Goal: Information Seeking & Learning: Find specific page/section

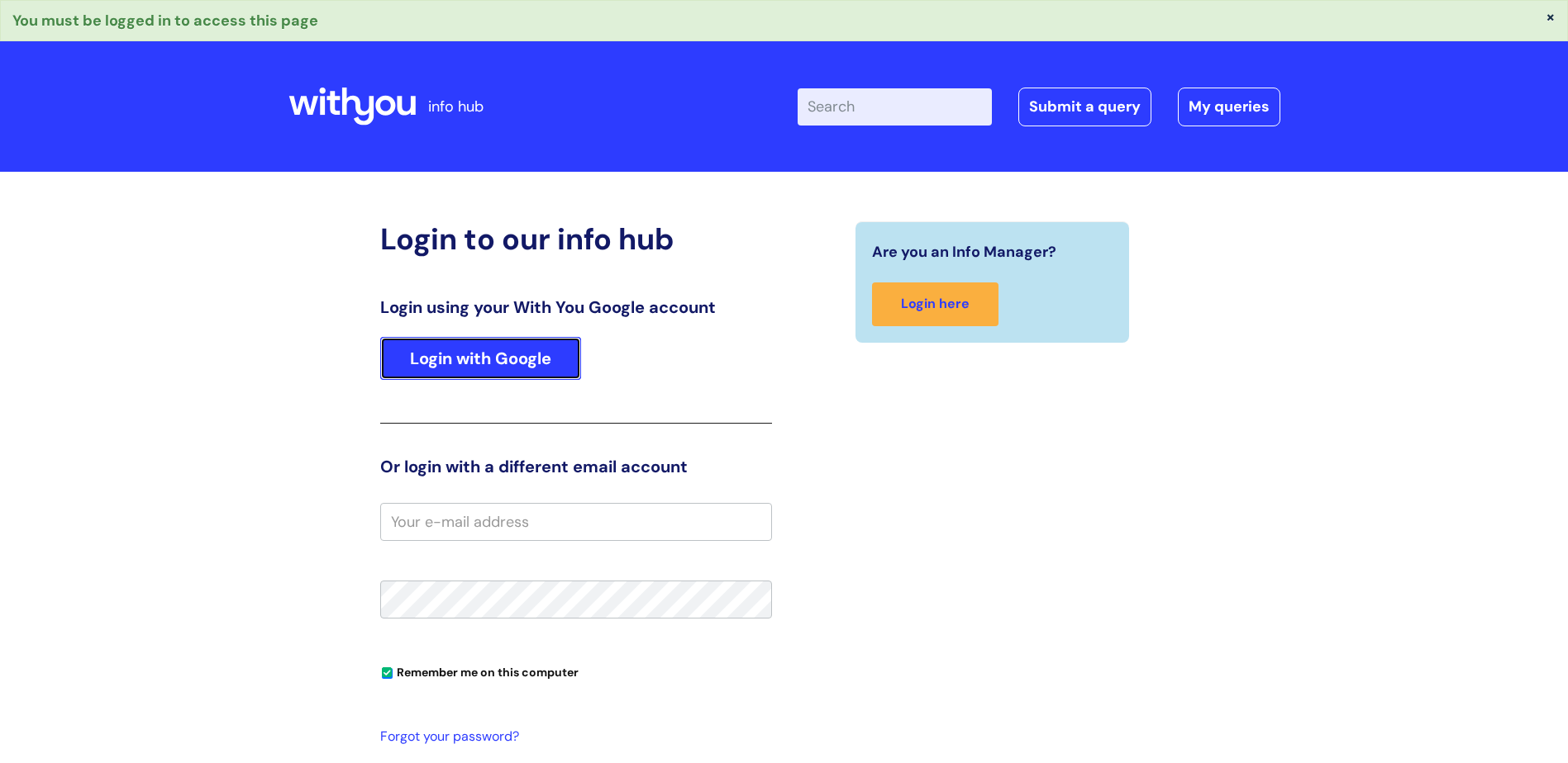
click at [487, 367] on link "Login with Google" at bounding box center [480, 359] width 201 height 43
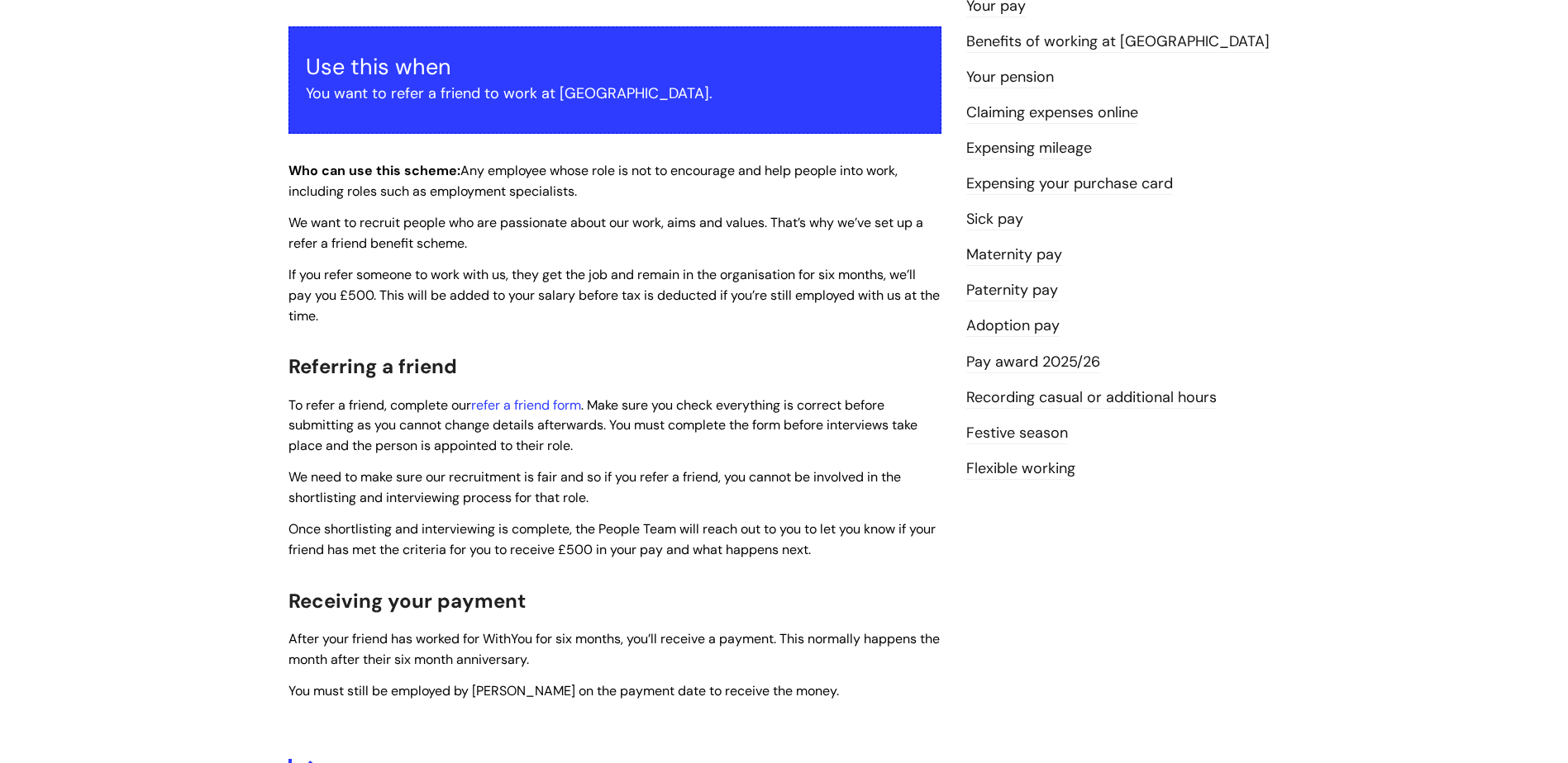
scroll to position [315, 0]
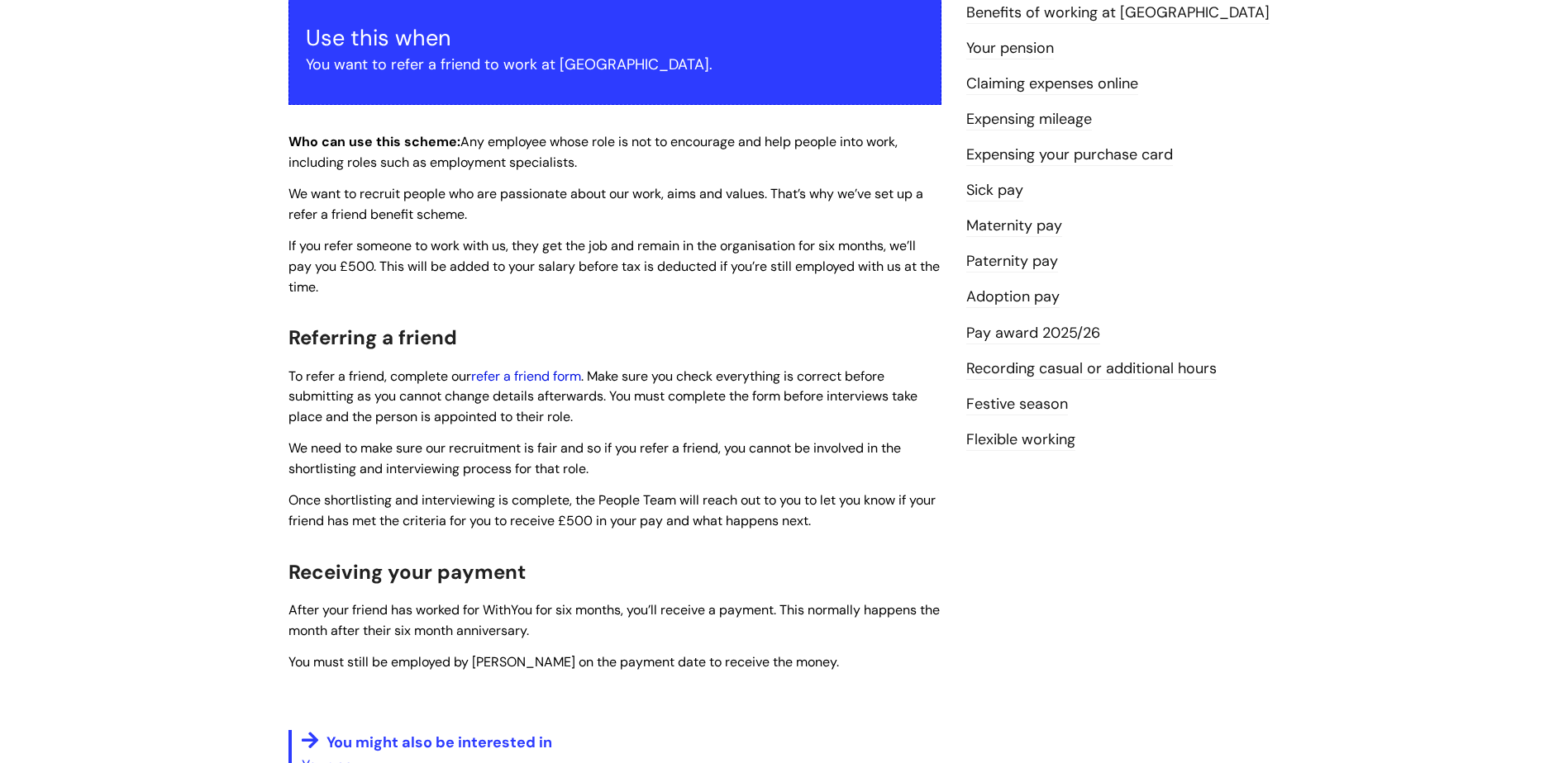
click at [540, 380] on link "refer a friend form" at bounding box center [526, 376] width 110 height 17
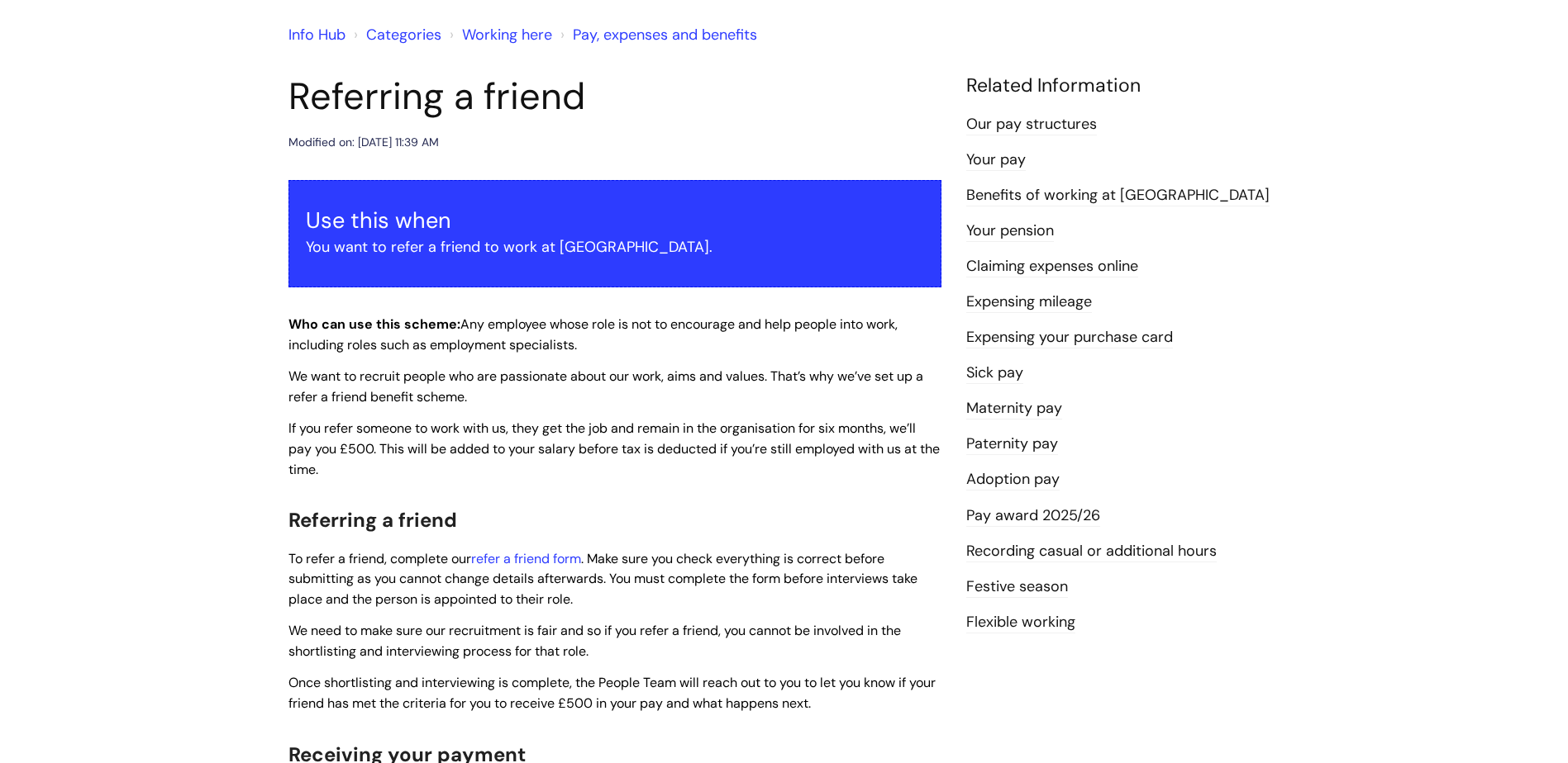
scroll to position [67, 0]
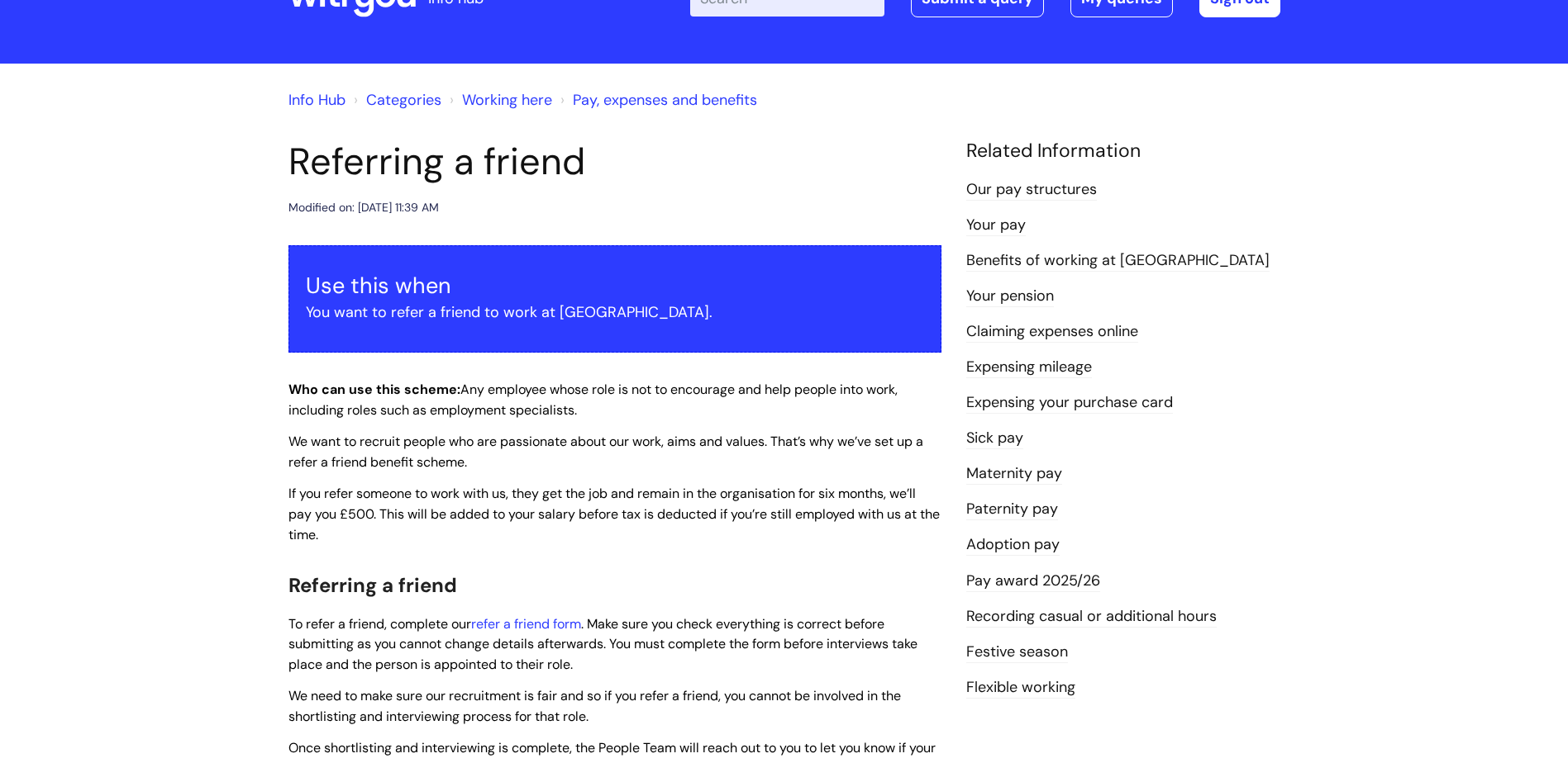
click at [1055, 576] on link "Pay award 2025/26" at bounding box center [1033, 582] width 134 height 21
